Goal: Task Accomplishment & Management: Use online tool/utility

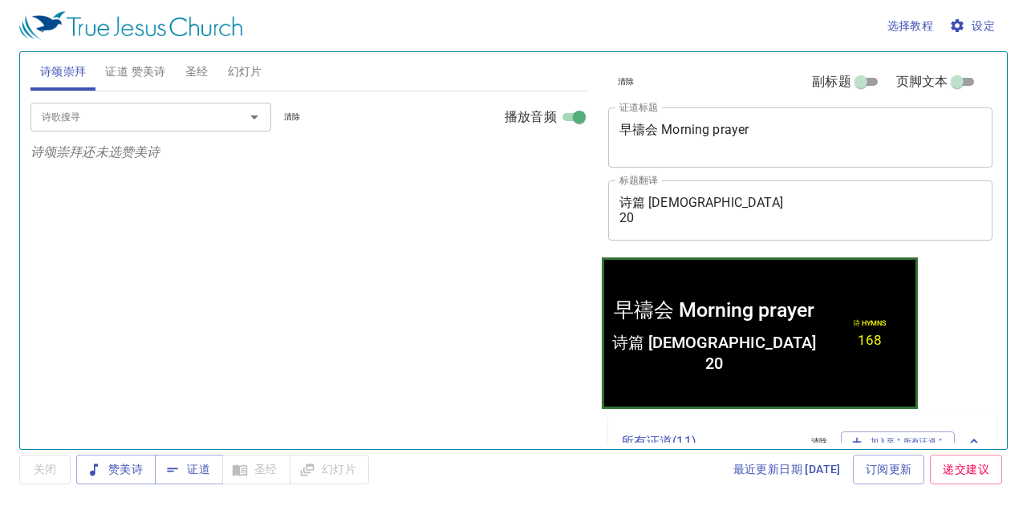
click at [252, 68] on span "幻灯片" at bounding box center [245, 72] width 35 height 20
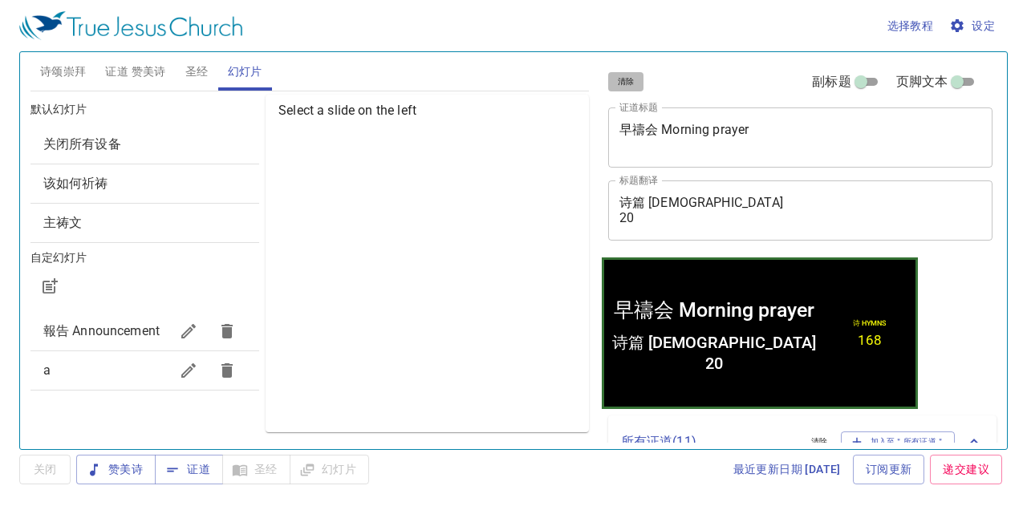
click at [624, 81] on span "清除" at bounding box center [626, 82] width 17 height 14
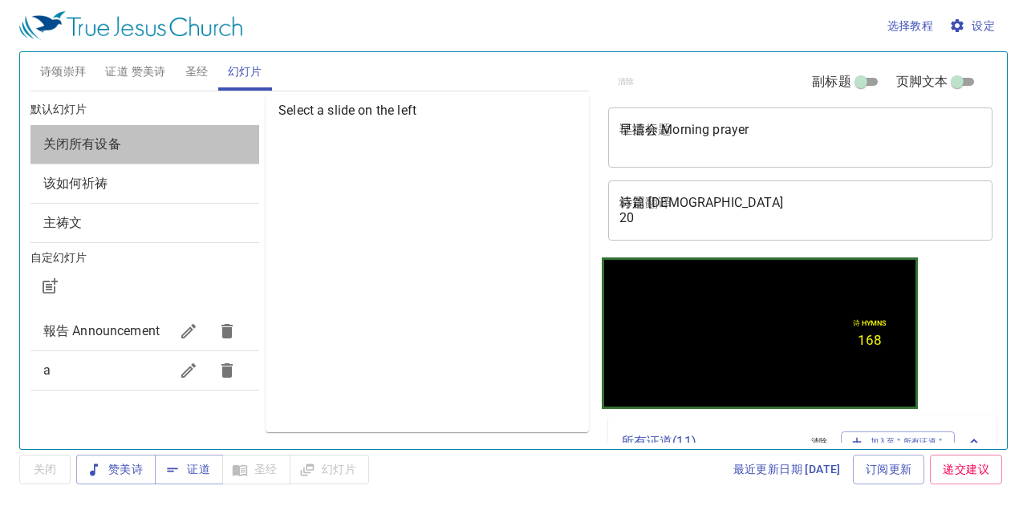
click at [199, 132] on div "关闭所有设备" at bounding box center [144, 144] width 229 height 39
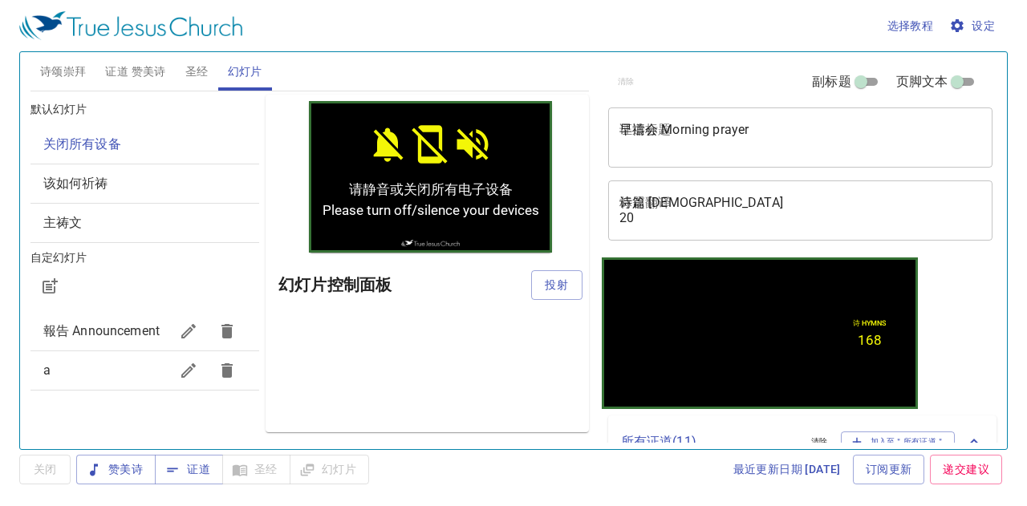
click at [71, 184] on span "该如何祈祷" at bounding box center [75, 183] width 65 height 15
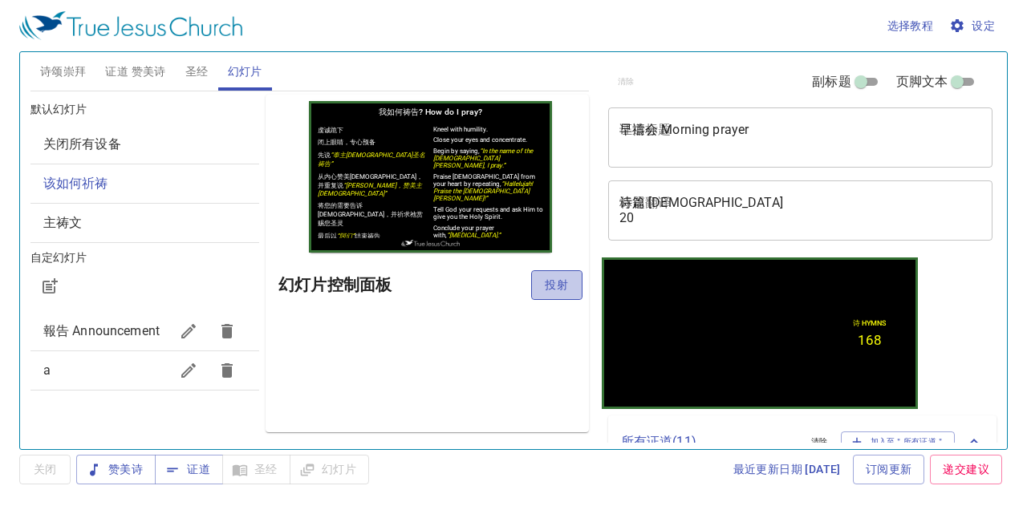
click at [542, 288] on button "投射" at bounding box center [556, 285] width 51 height 30
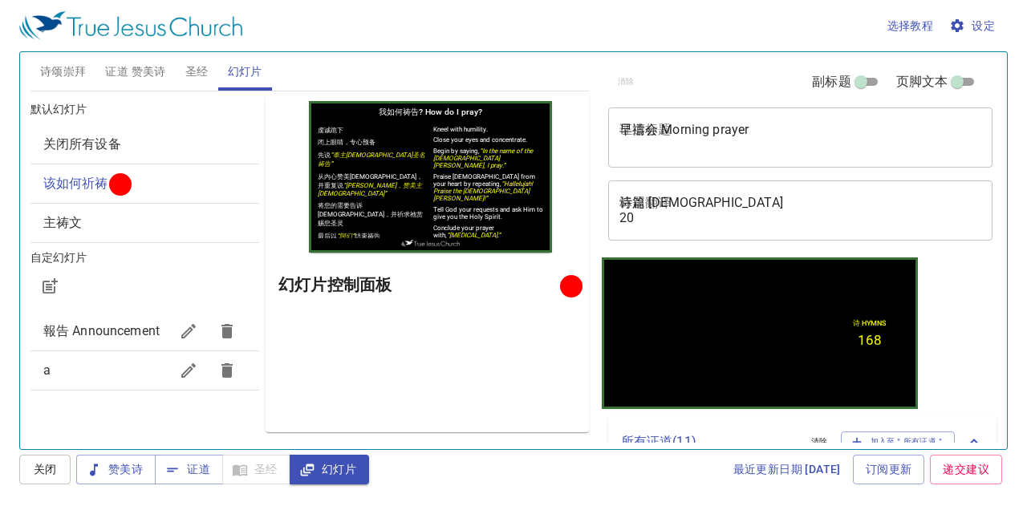
click at [150, 70] on span "证道 赞美诗" at bounding box center [135, 72] width 60 height 20
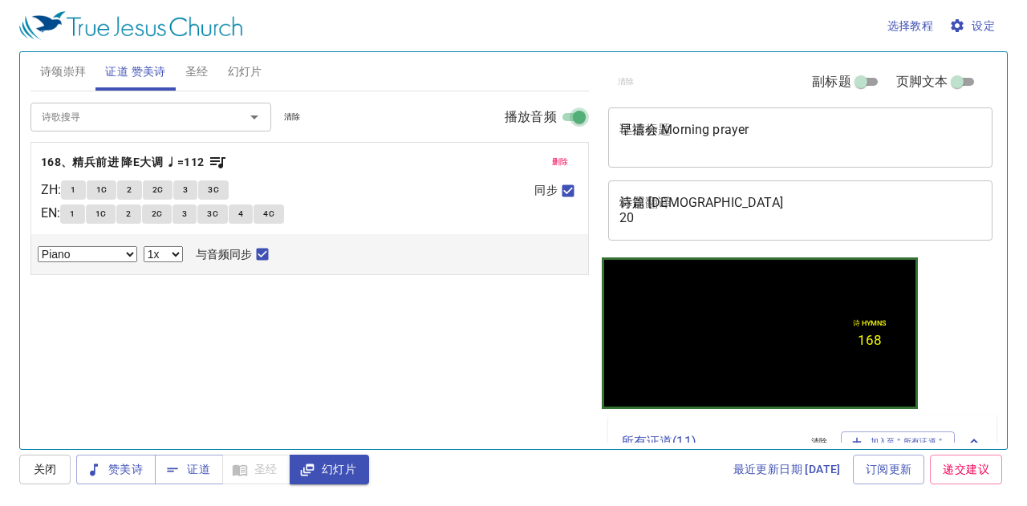
click at [575, 114] on input "播放音频" at bounding box center [580, 120] width 58 height 19
checkbox input "false"
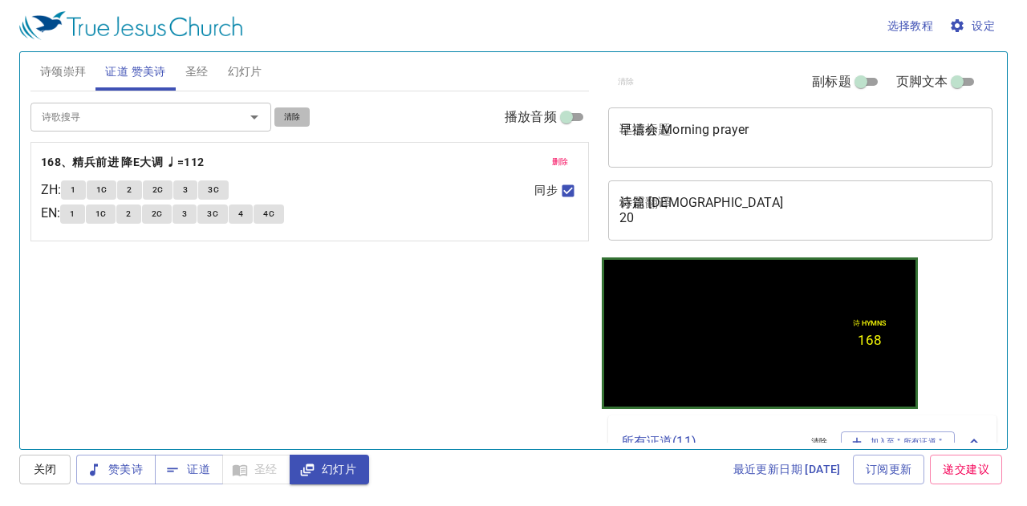
click at [297, 110] on span "清除" at bounding box center [292, 117] width 17 height 14
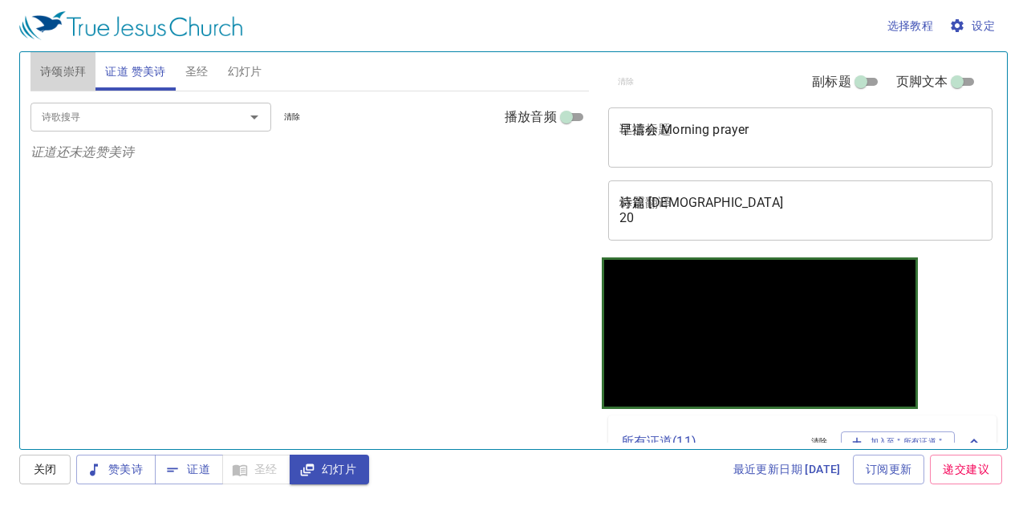
click at [79, 71] on span "诗颂崇拜" at bounding box center [63, 72] width 47 height 20
click at [86, 123] on input "诗歌搜寻" at bounding box center [127, 117] width 184 height 18
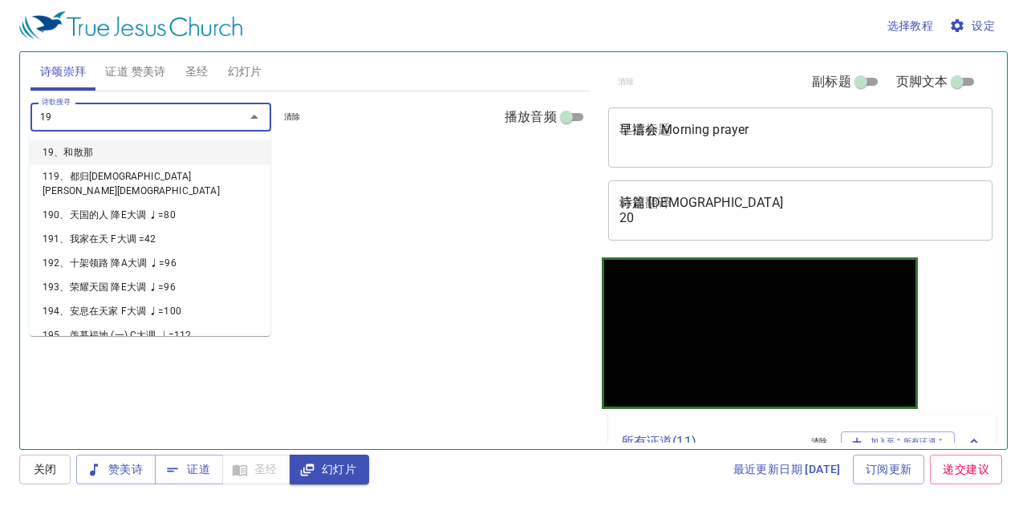
type input "192"
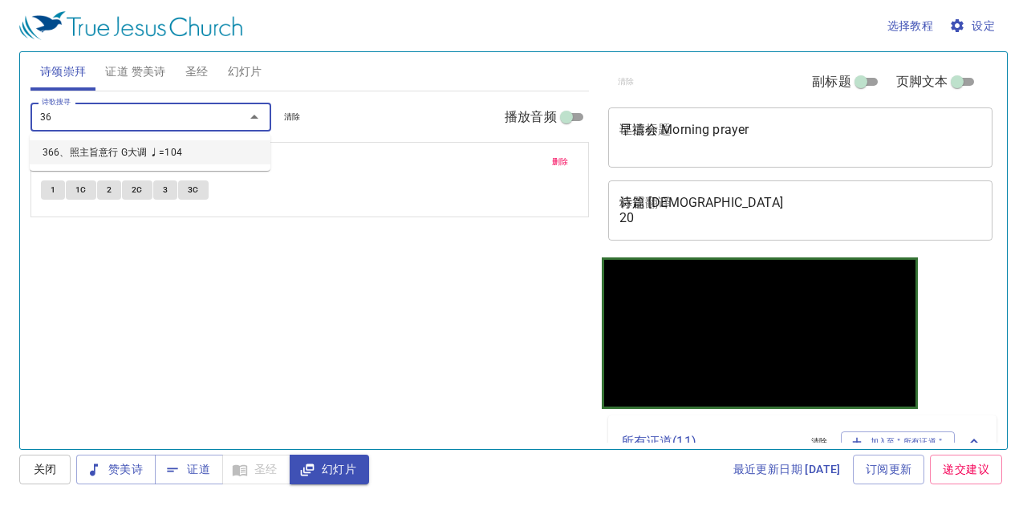
type input "366"
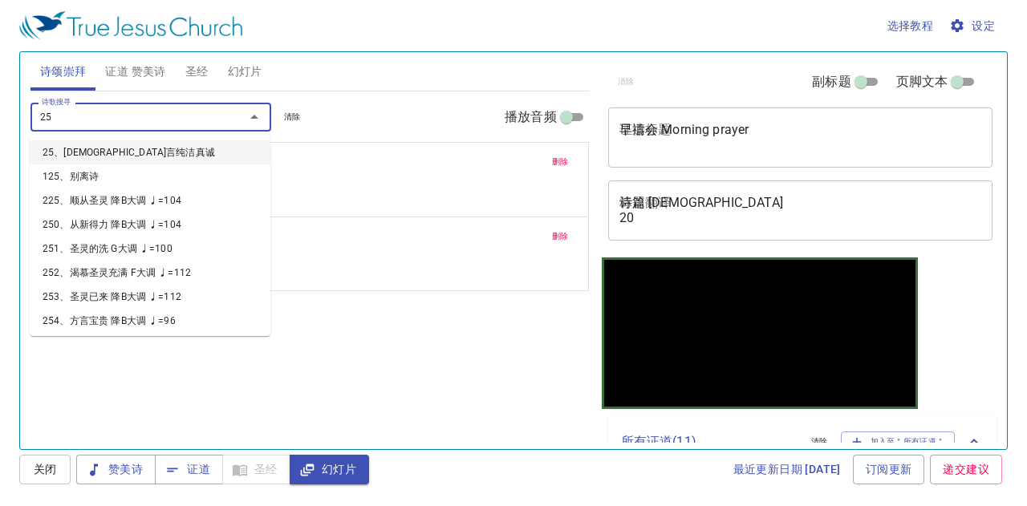
type input "250"
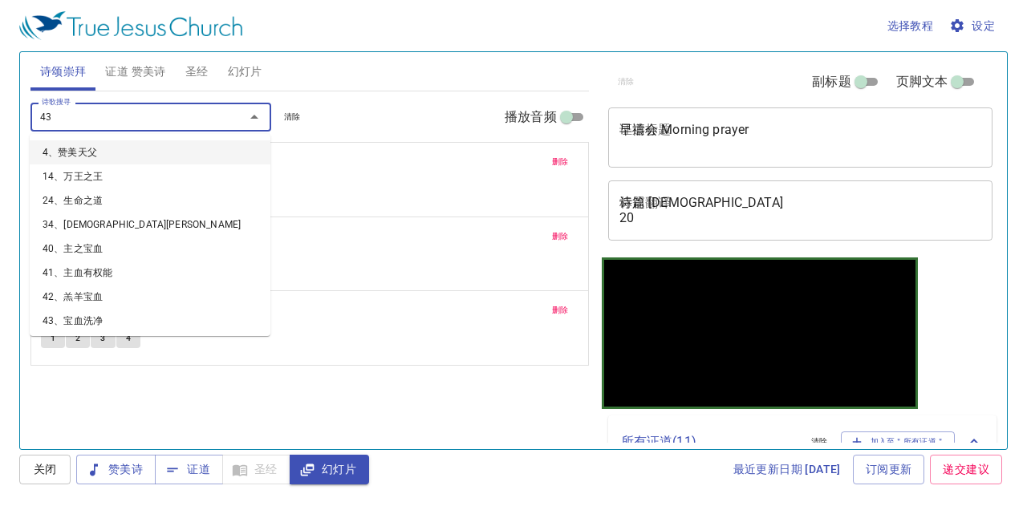
type input "432"
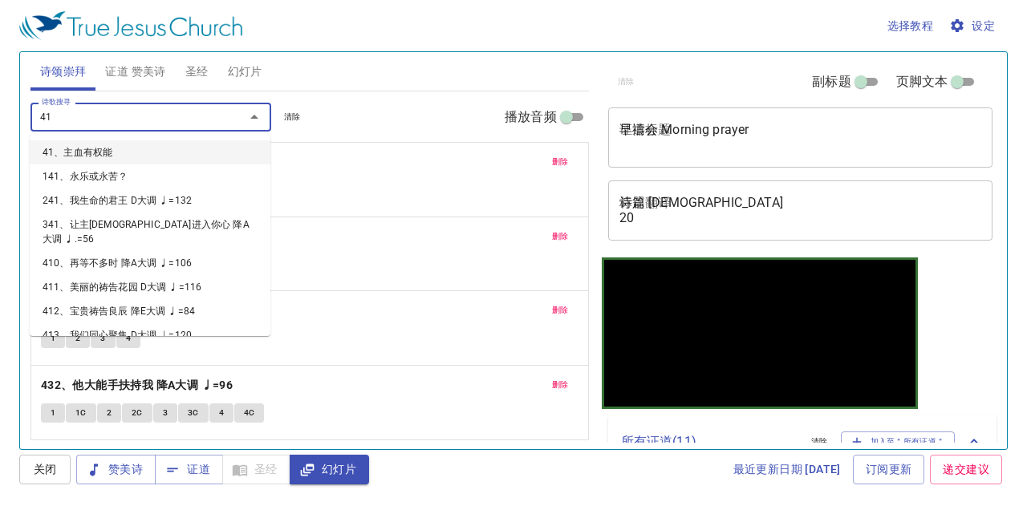
type input "410"
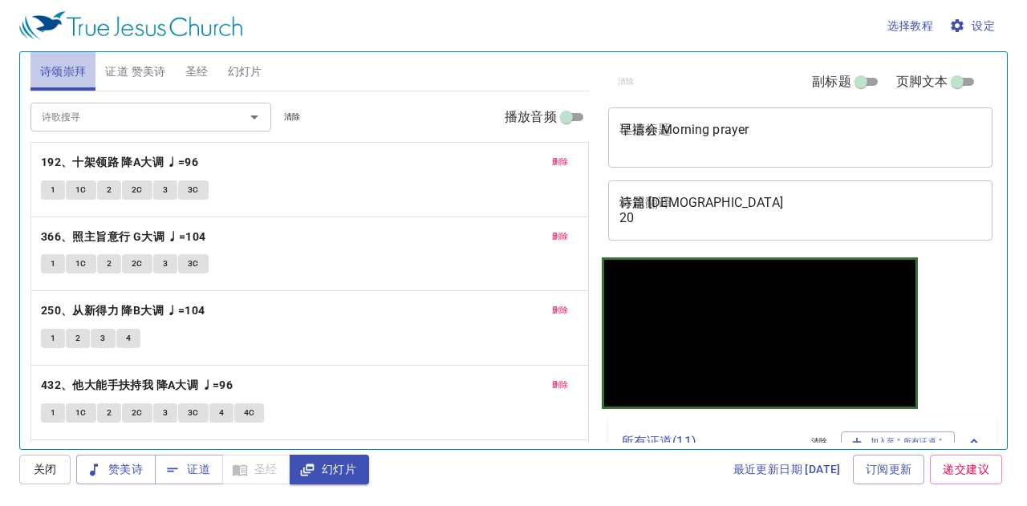
click at [55, 73] on span "诗颂崇拜" at bounding box center [63, 72] width 47 height 20
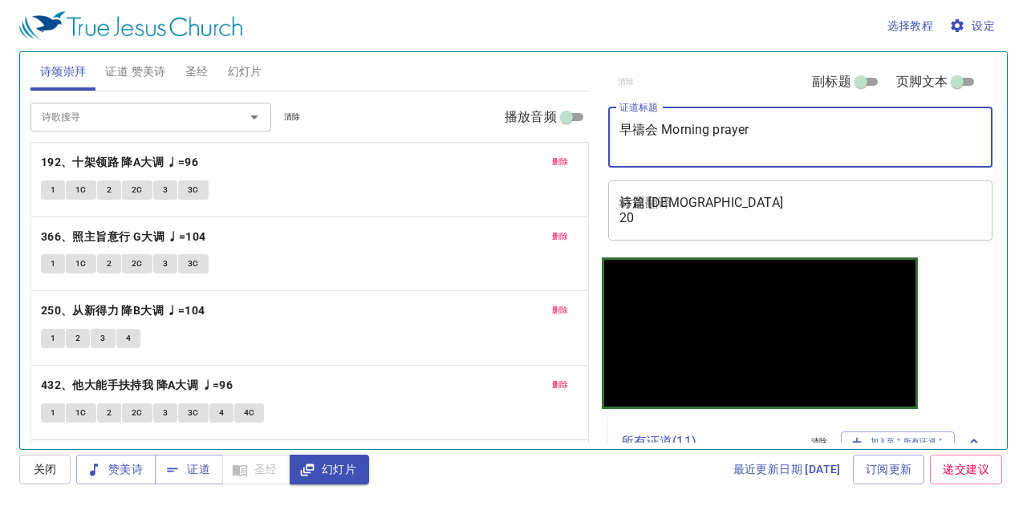
click at [660, 147] on textarea "早禱会 Morning prayer" at bounding box center [801, 137] width 363 height 30
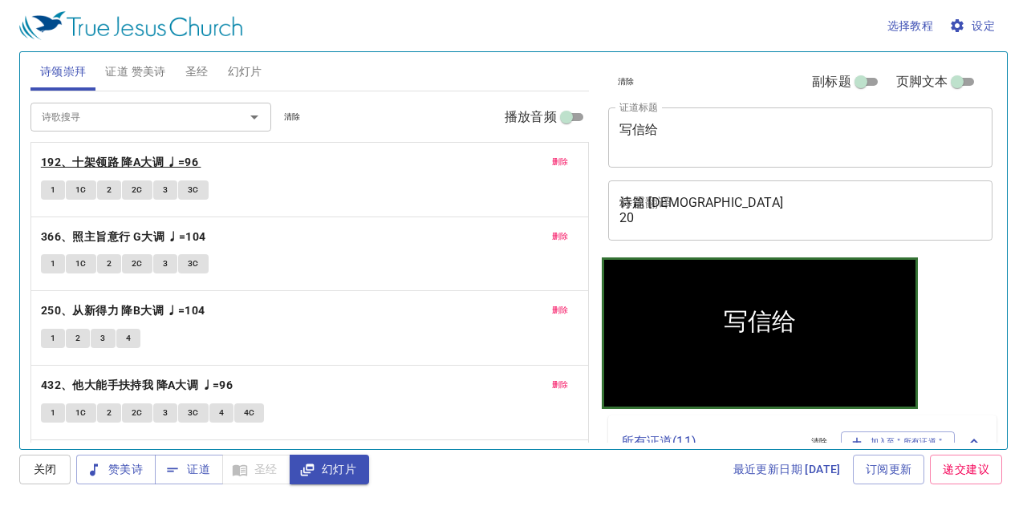
click at [176, 155] on b "192、十架领路 降A大调 ♩=96" at bounding box center [119, 162] width 157 height 20
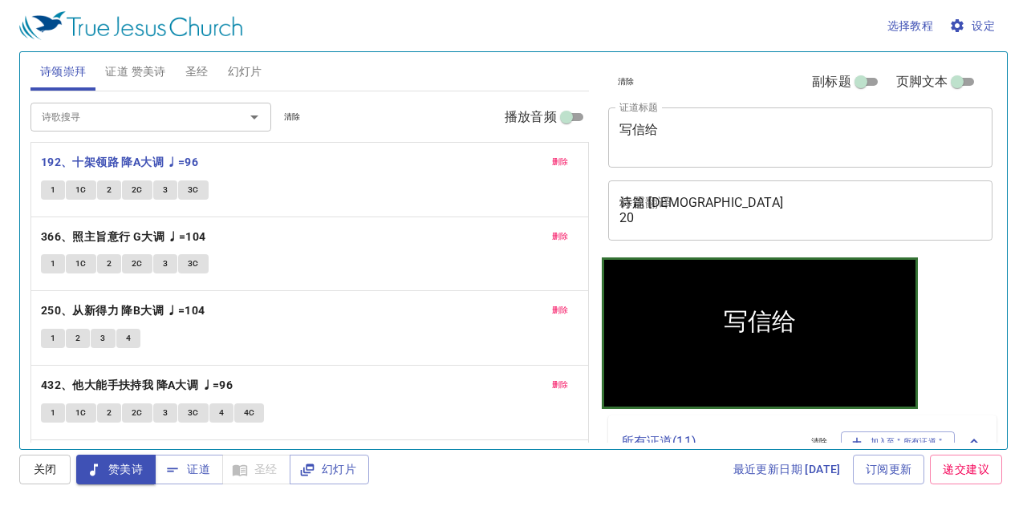
click at [668, 128] on textarea "写信给" at bounding box center [801, 137] width 363 height 30
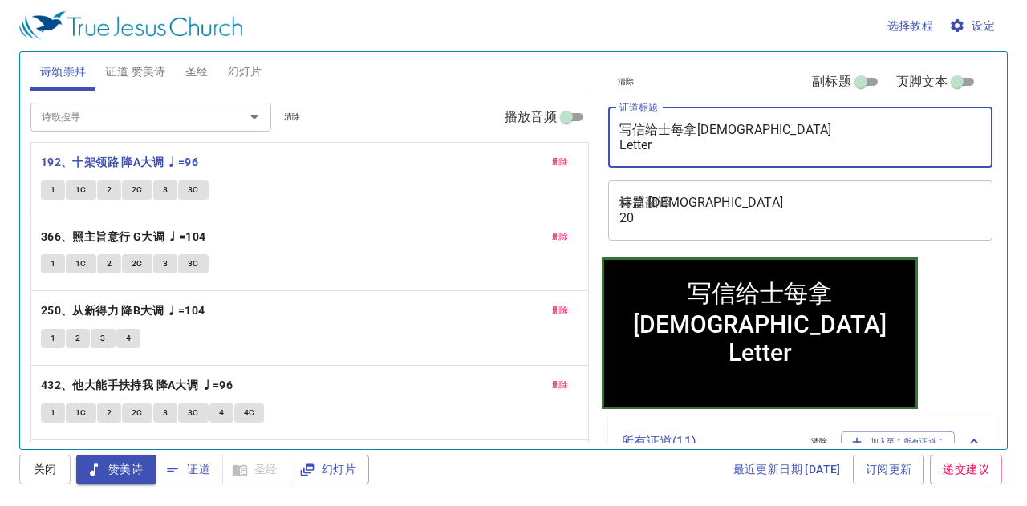
type textarea "写信给士每拿教会 Letter T"
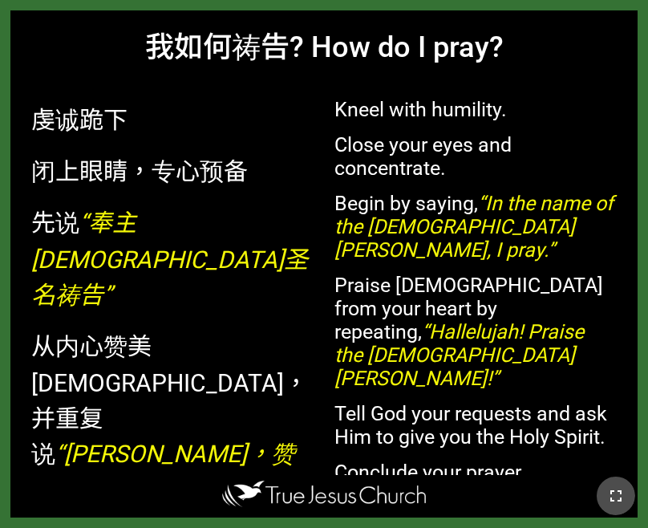
click at [620, 498] on icon "button" at bounding box center [616, 495] width 11 height 11
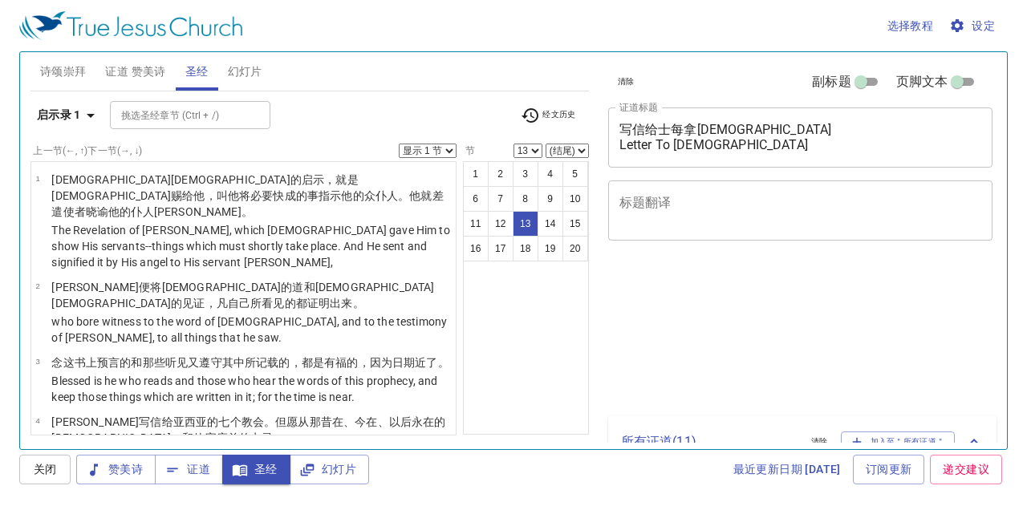
select select "13"
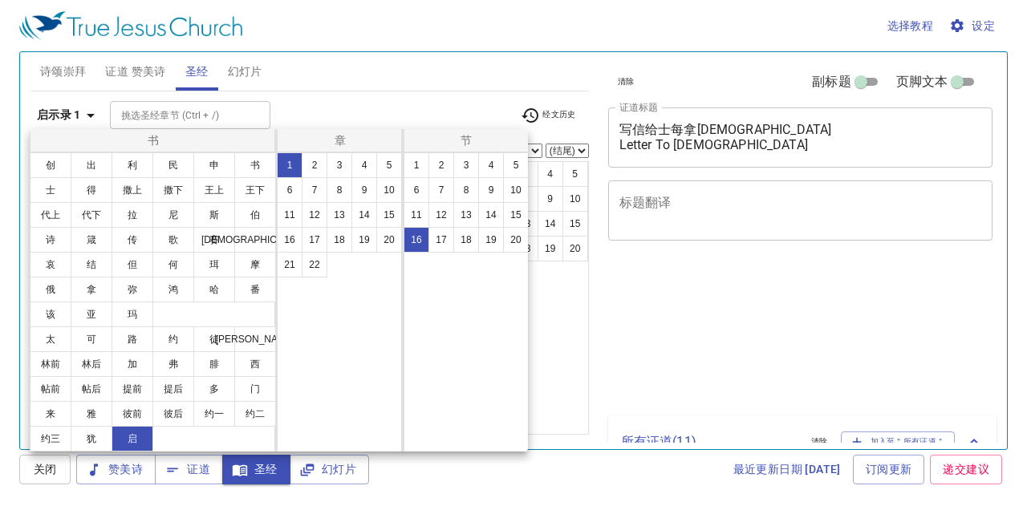
select select "16"
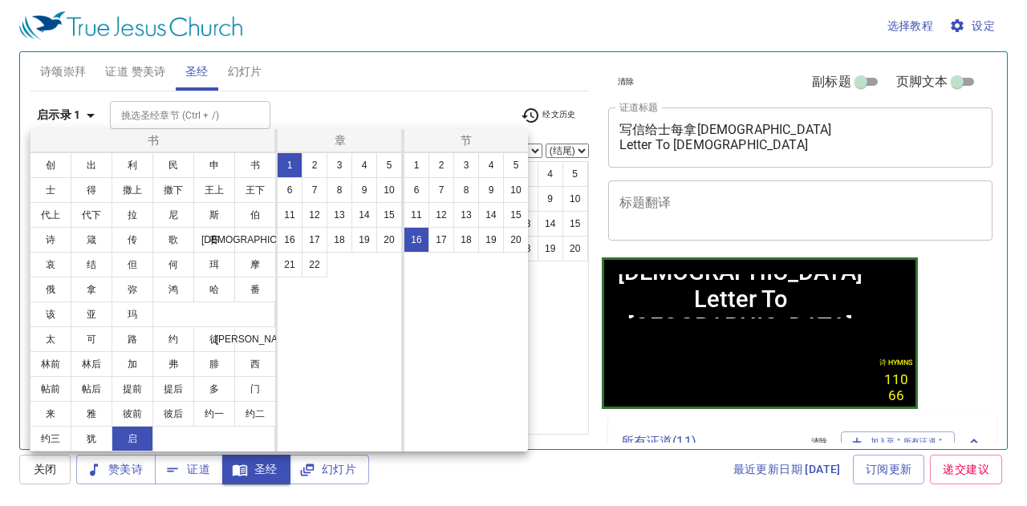
scroll to position [642, 0]
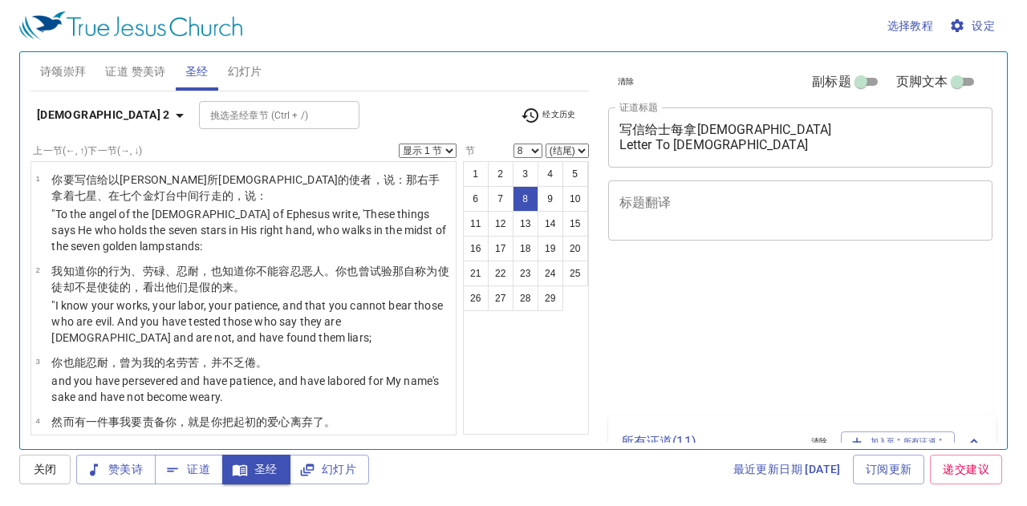
select select "8"
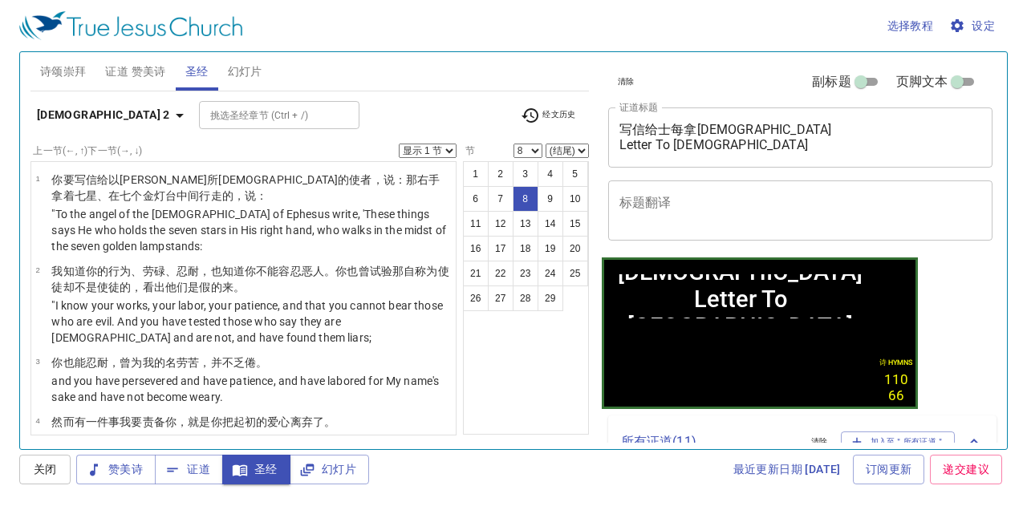
scroll to position [443, 0]
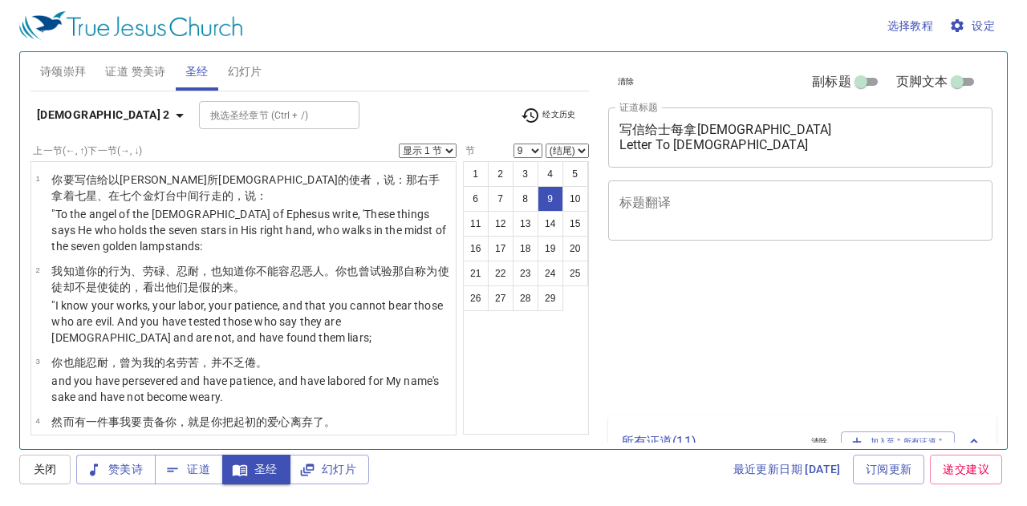
select select "9"
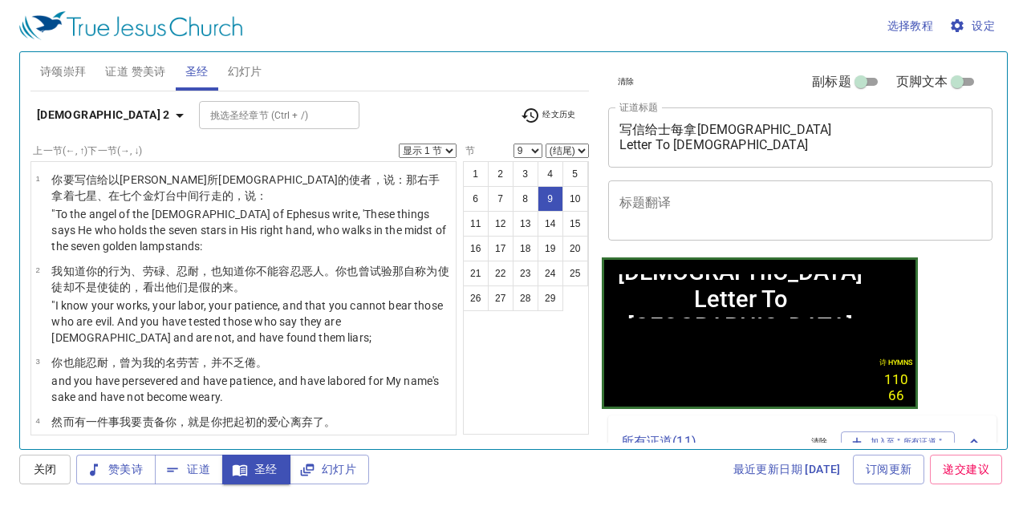
scroll to position [518, 0]
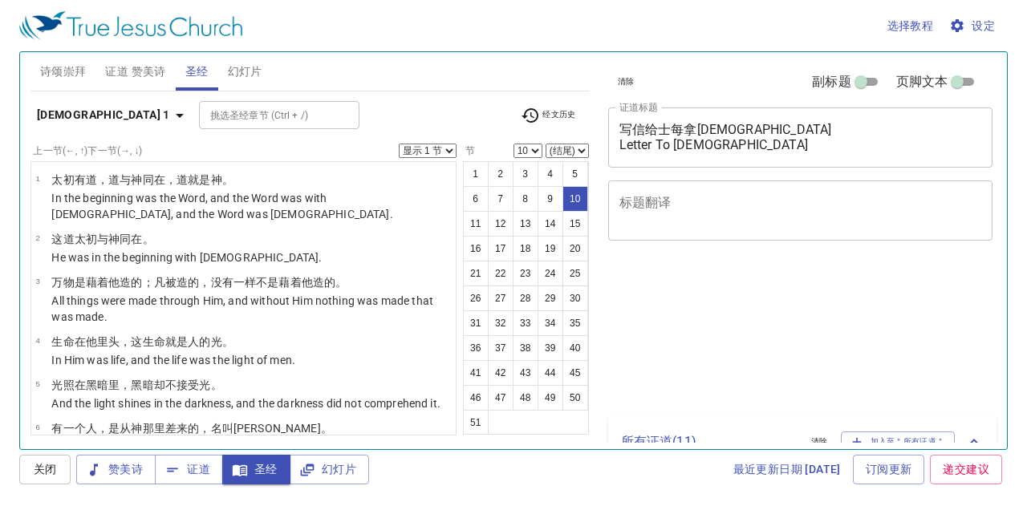
select select "10"
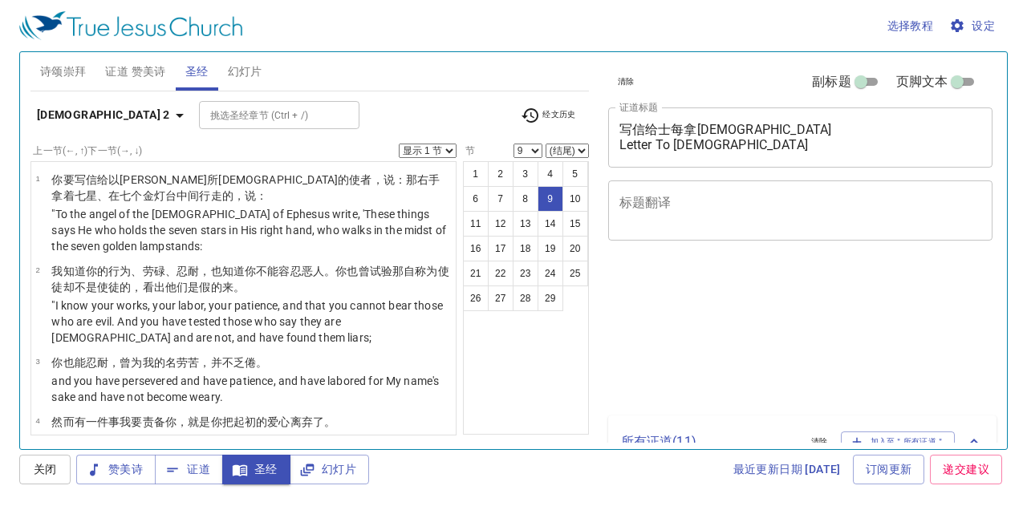
select select "9"
select select "10"
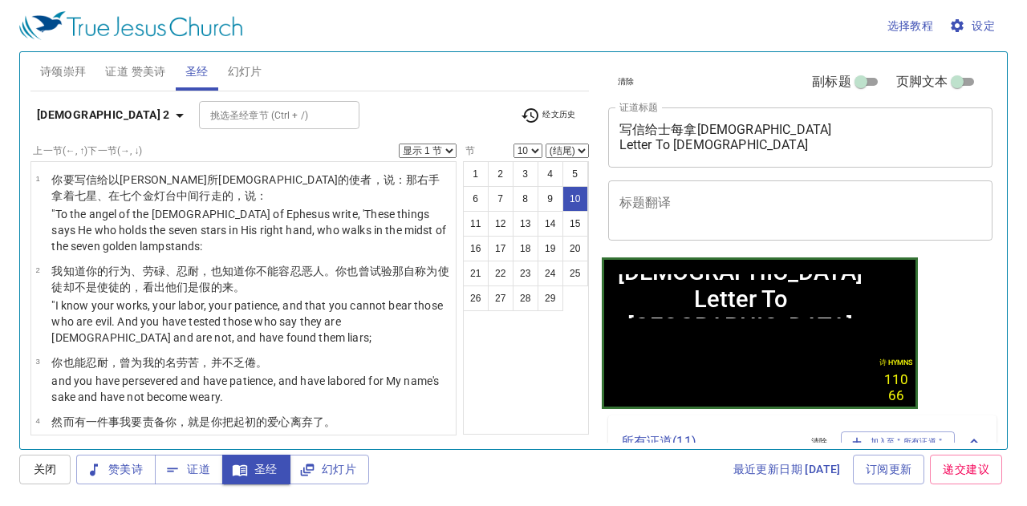
scroll to position [618, 0]
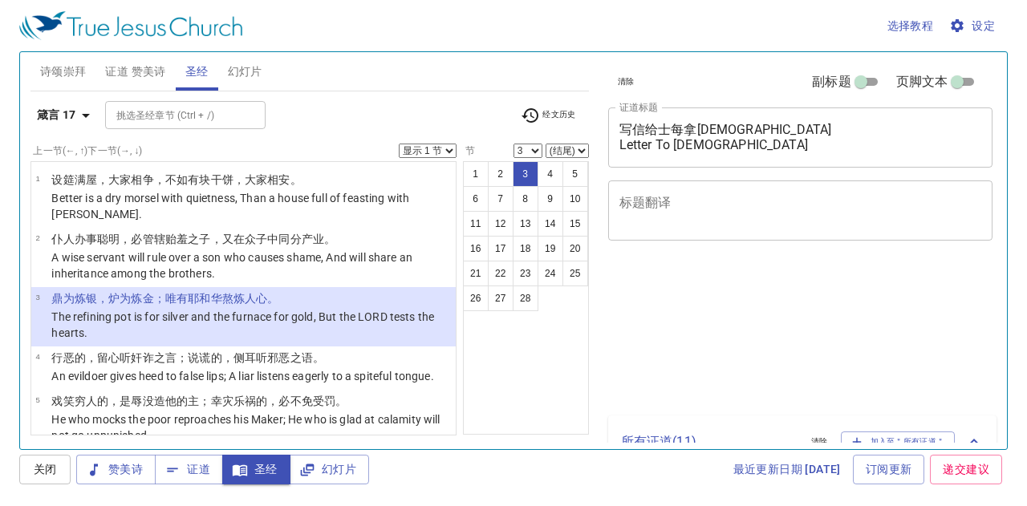
select select "3"
